Goal: Task Accomplishment & Management: Manage account settings

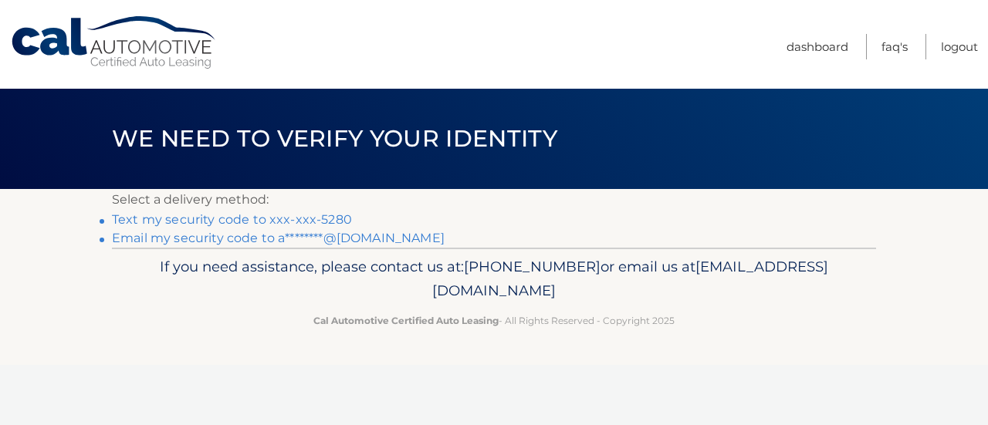
click at [275, 212] on link "Text my security code to xxx-xxx-5280" at bounding box center [232, 219] width 240 height 15
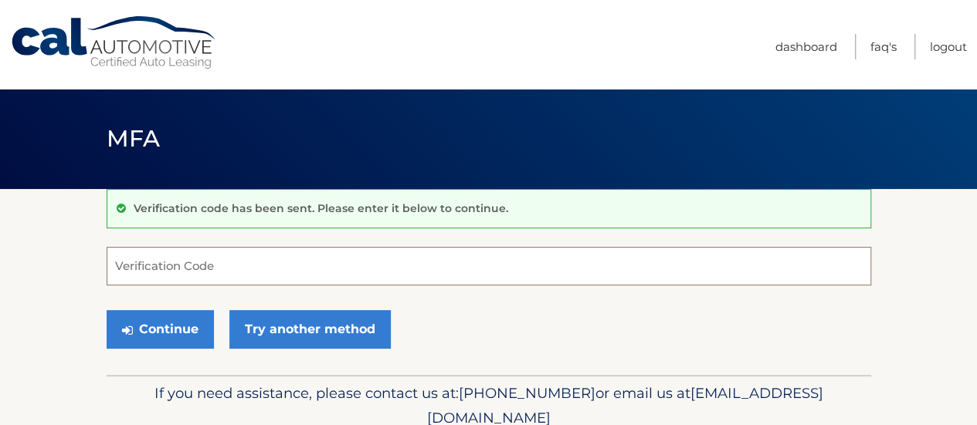
click at [242, 267] on input "Verification Code" at bounding box center [489, 266] width 764 height 39
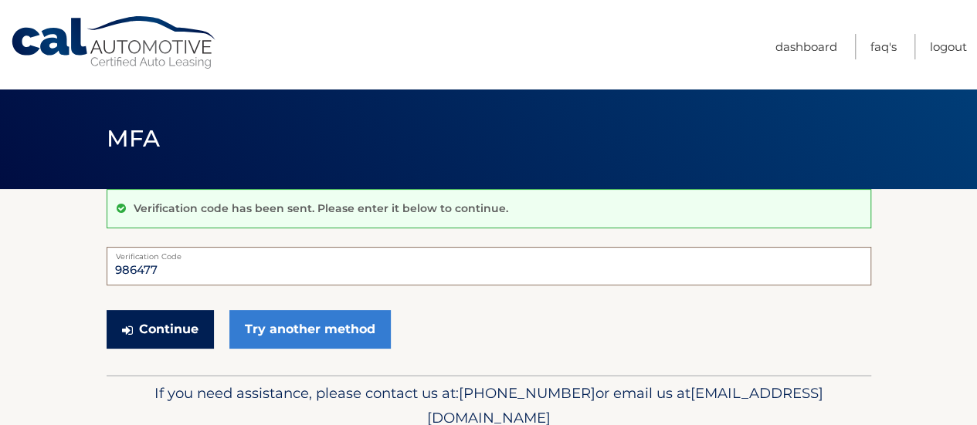
type input "986477"
click at [182, 328] on button "Continue" at bounding box center [160, 329] width 107 height 39
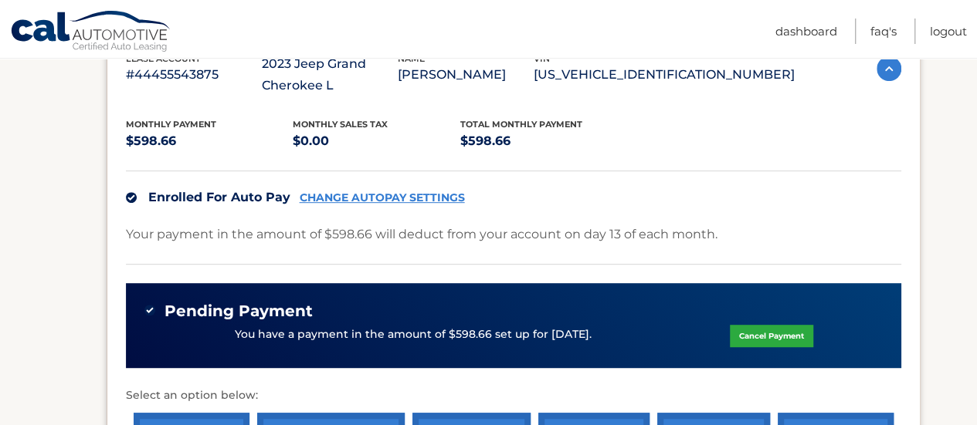
scroll to position [334, 0]
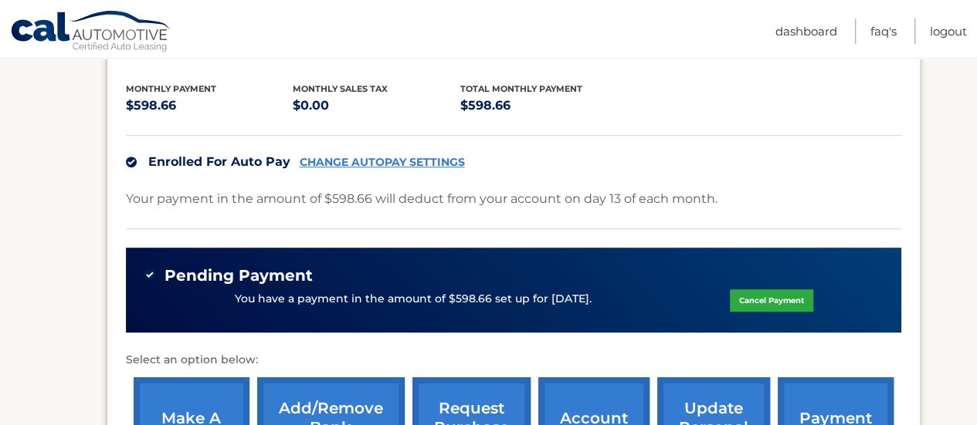
click at [775, 303] on link "Cancel Payment" at bounding box center [771, 301] width 83 height 22
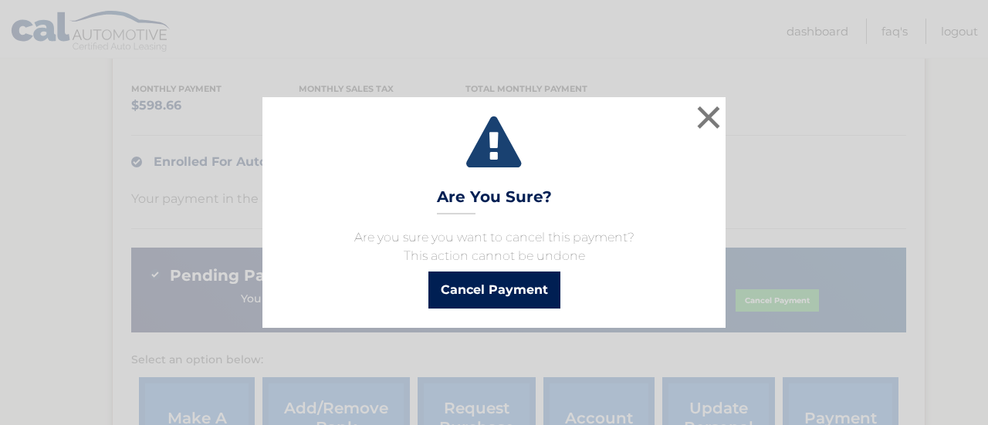
click at [491, 290] on button "Cancel Payment" at bounding box center [495, 290] width 132 height 37
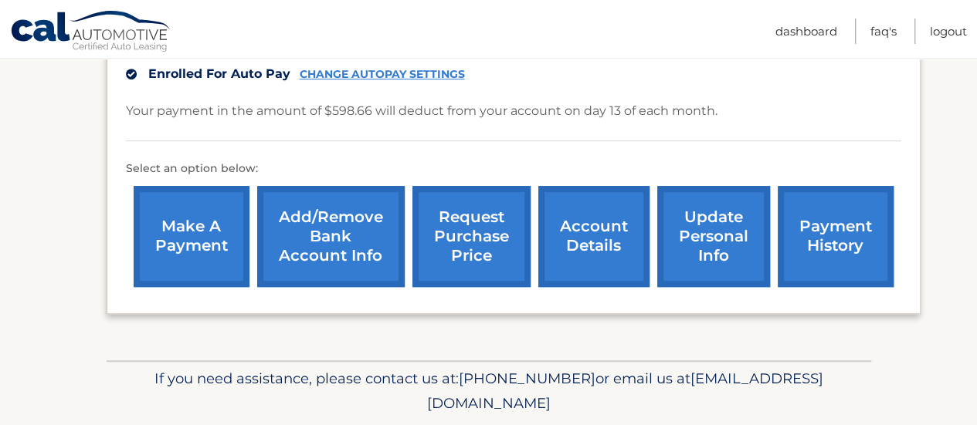
scroll to position [398, 0]
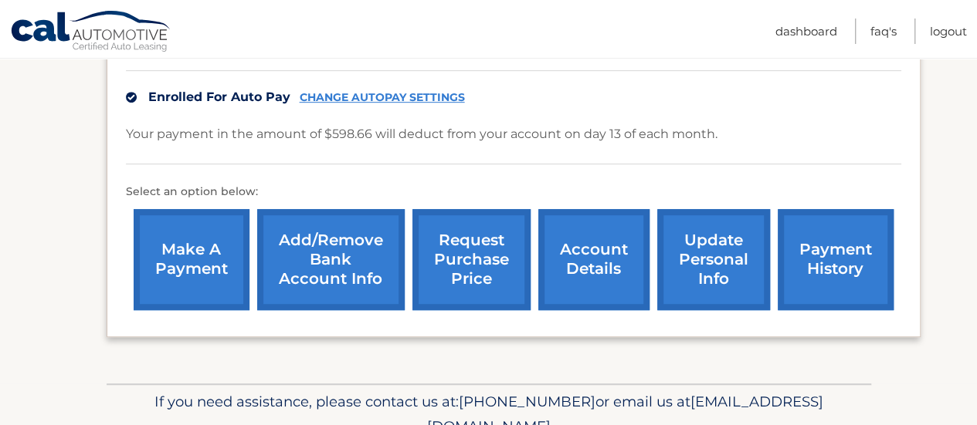
click at [168, 263] on link "make a payment" at bounding box center [192, 259] width 116 height 101
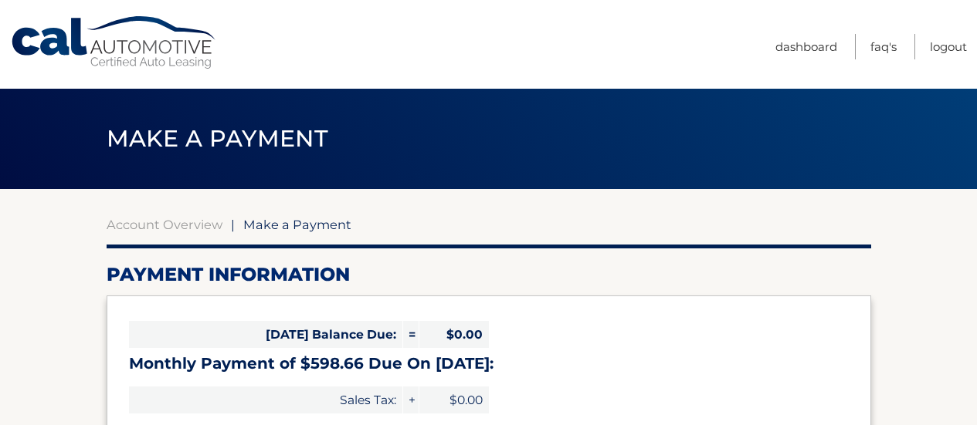
select select "YzFjYWM5NTItMTdhYi00MzAzLWI2MDMtNDA2YmY5NjA0ZDI4"
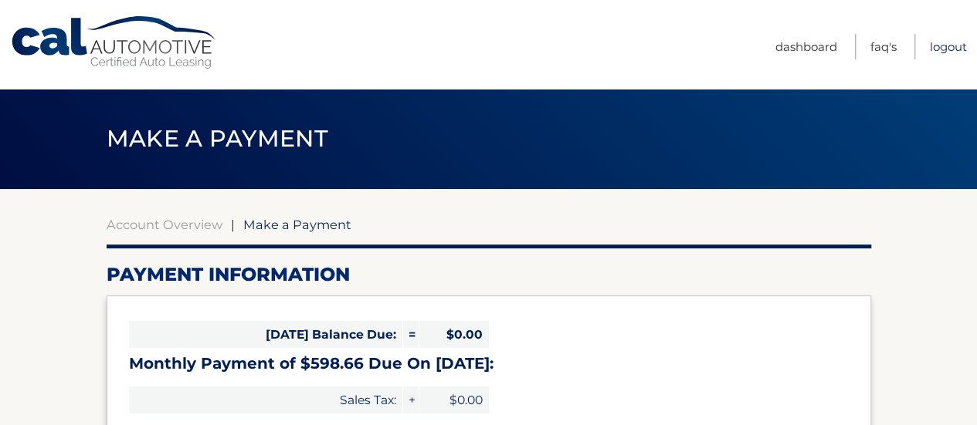
click at [934, 41] on link "Logout" at bounding box center [948, 46] width 37 height 25
